Goal: Information Seeking & Learning: Learn about a topic

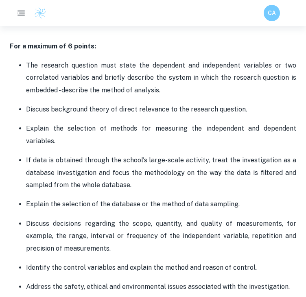
scroll to position [528, 0]
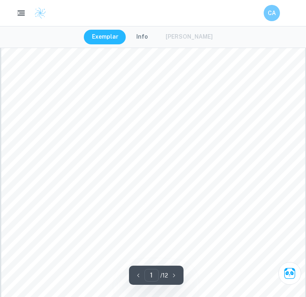
scroll to position [81, 0]
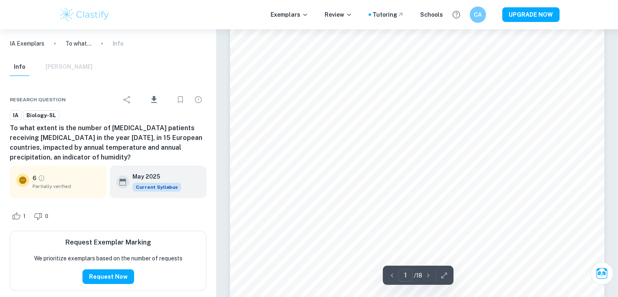
scroll to position [122, 0]
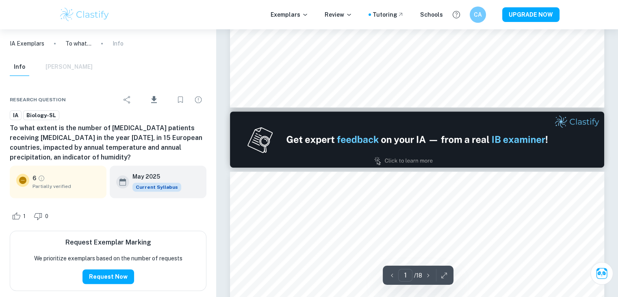
type input "2"
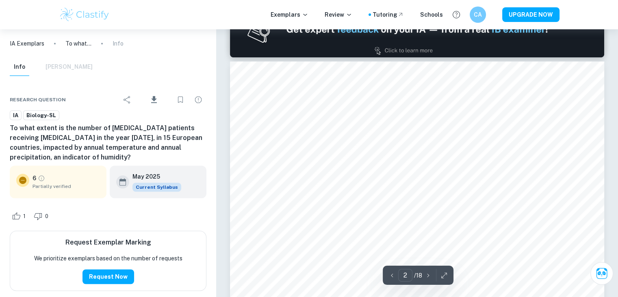
scroll to position [569, 0]
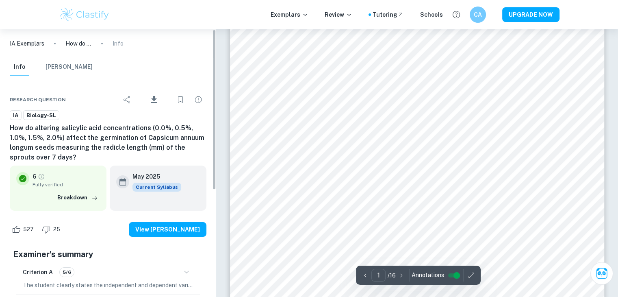
scroll to position [81, 0]
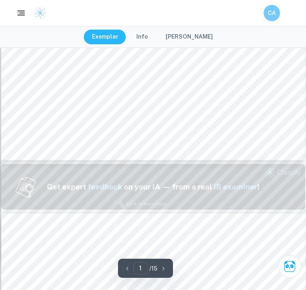
scroll to position [488, 0]
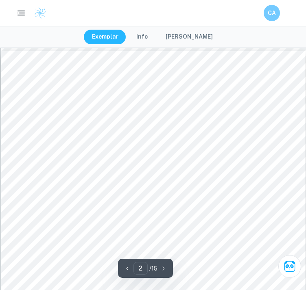
type input "1"
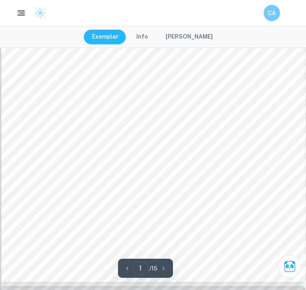
scroll to position [41, 0]
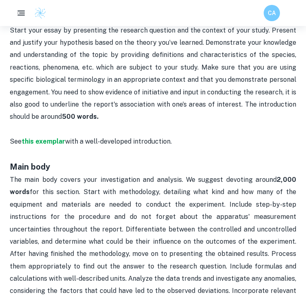
scroll to position [485, 0]
